Goal: Information Seeking & Learning: Find specific fact

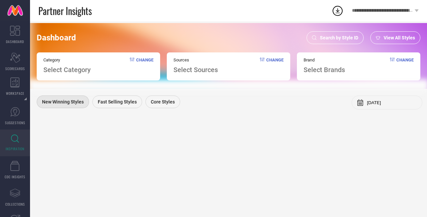
click at [22, 139] on link "INSPIRATION" at bounding box center [15, 143] width 30 height 27
click at [337, 38] on span "Search by Style ID" at bounding box center [339, 37] width 38 height 5
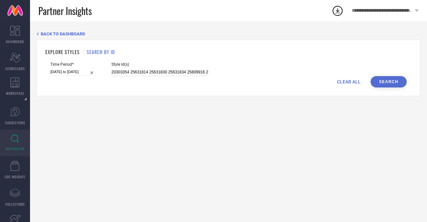
click at [146, 72] on input "20303354 25631814 25631830 25631834 25809916 25810758 25838170 26856424 2701157…" at bounding box center [159, 72] width 97 height 8
paste input "32434674 32434470 32434407 32434381 32434441 32434521 32434342 32434397 3243476…"
type input "32434674 32434470 32434407 32434381 32434441 32434521 32434342 32434397 3243476…"
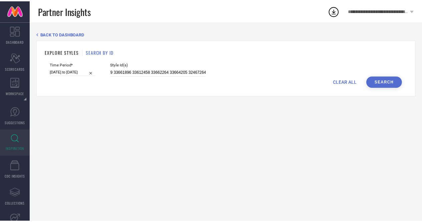
scroll to position [0, 0]
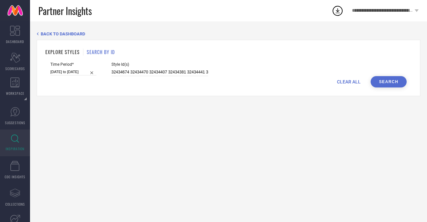
click at [392, 81] on button "Search" at bounding box center [389, 81] width 36 height 11
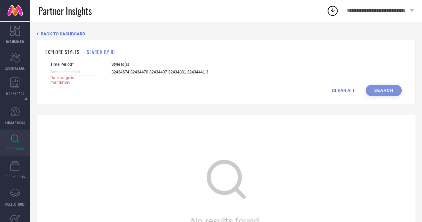
select select "7"
select select "2025"
select select "8"
select select "2025"
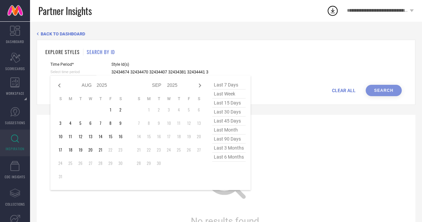
click at [79, 72] on input at bounding box center [73, 71] width 46 height 7
click at [57, 84] on icon at bounding box center [59, 85] width 8 height 8
select select "6"
select select "2025"
select select "7"
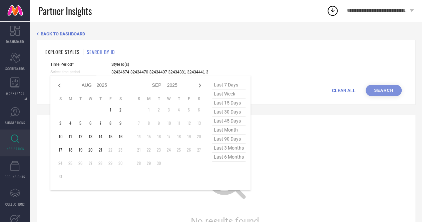
select select "2025"
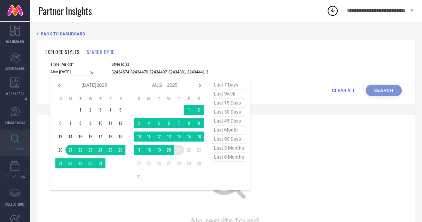
drag, startPoint x: 71, startPoint y: 150, endPoint x: 180, endPoint y: 152, distance: 108.8
click at [180, 152] on div "Jan Feb Mar Apr May Jun Jul Aug Sep Oct Nov Dec 2015 2016 2017 2018 2019 2020 2…" at bounding box center [129, 132] width 149 height 104
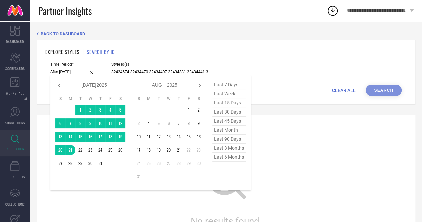
click at [226, 112] on span "last 30 days" at bounding box center [228, 111] width 33 height 9
type input "23-07-2025 to 21-08-2025"
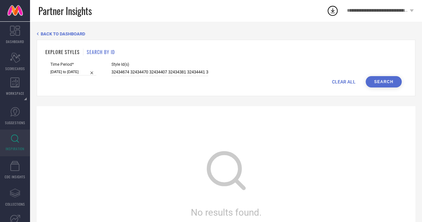
click at [390, 78] on button "Search" at bounding box center [384, 81] width 36 height 11
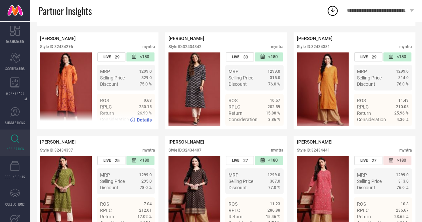
scroll to position [130, 0]
click at [147, 80] on span "329.0" at bounding box center [147, 78] width 10 height 5
click at [142, 122] on span "Details" at bounding box center [144, 119] width 15 height 5
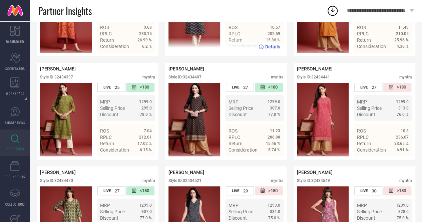
scroll to position [0, 0]
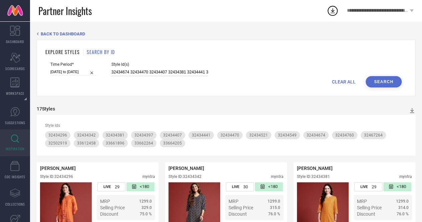
click at [151, 74] on input "32434674 32434470 32434407 32434381 32434441 32434521 32434342 32434397 3243476…" at bounding box center [159, 72] width 97 height 8
paste input "32330241 32076299 32330171 32330095 32076448 32330065 32330116 32591621 3233028…"
type input "32330241 32076299 32330171 32330095 32076448 32330065 32330116 32591621 3233028…"
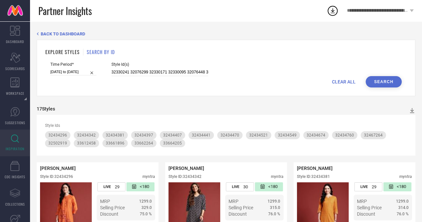
click at [378, 78] on button "Search" at bounding box center [384, 81] width 36 height 11
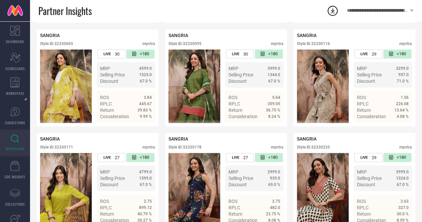
scroll to position [444, 0]
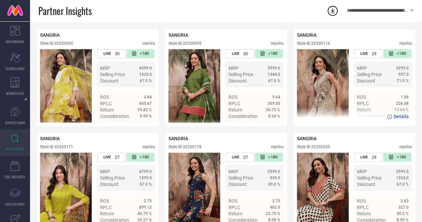
click at [317, 46] on div "Style ID: 32330116" at bounding box center [313, 43] width 33 height 5
copy div "32330116"
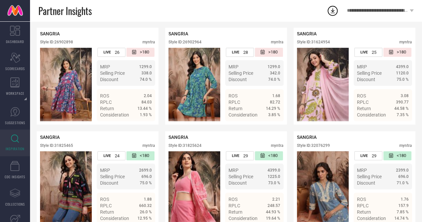
scroll to position [135, 0]
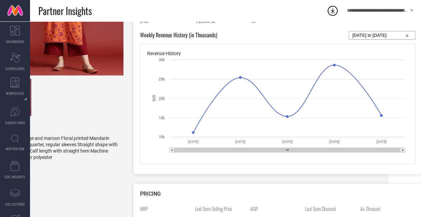
scroll to position [0, 35]
